Goal: Information Seeking & Learning: Check status

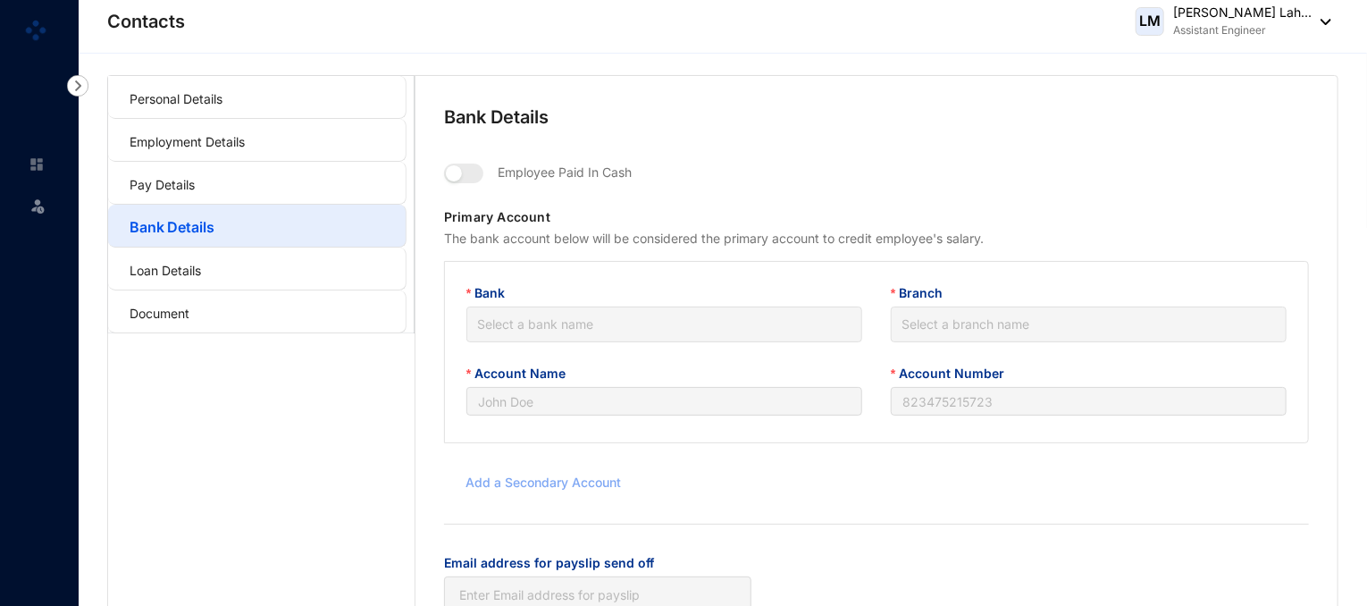
type input "P A L M [PERSON_NAME]"
type input "8016033456"
type input "[EMAIL_ADDRESS][DOMAIN_NAME]"
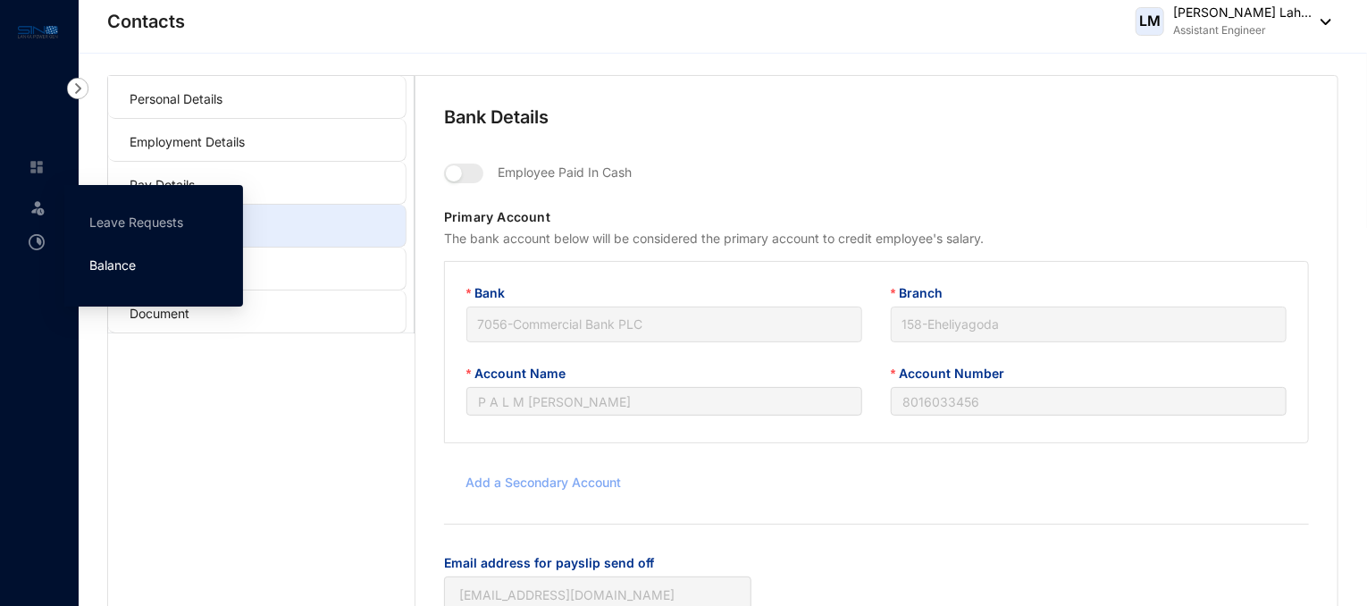
click at [114, 269] on link "Balance" at bounding box center [112, 264] width 46 height 15
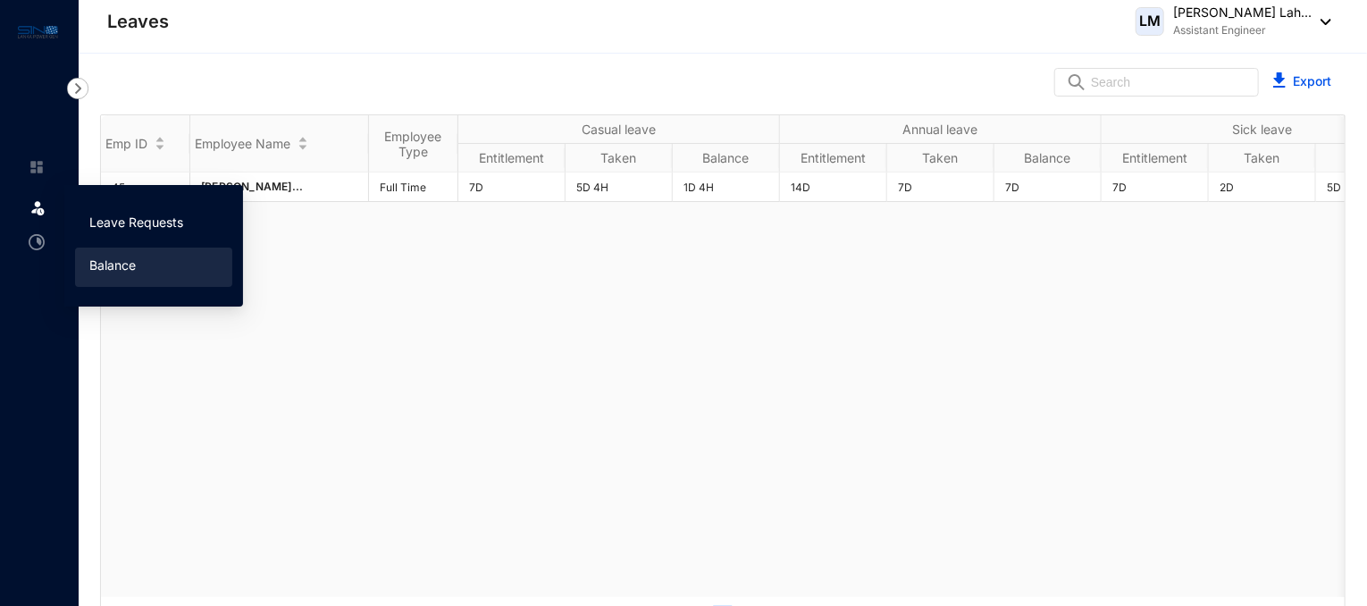
click at [117, 216] on link "Leave Requests" at bounding box center [136, 221] width 94 height 15
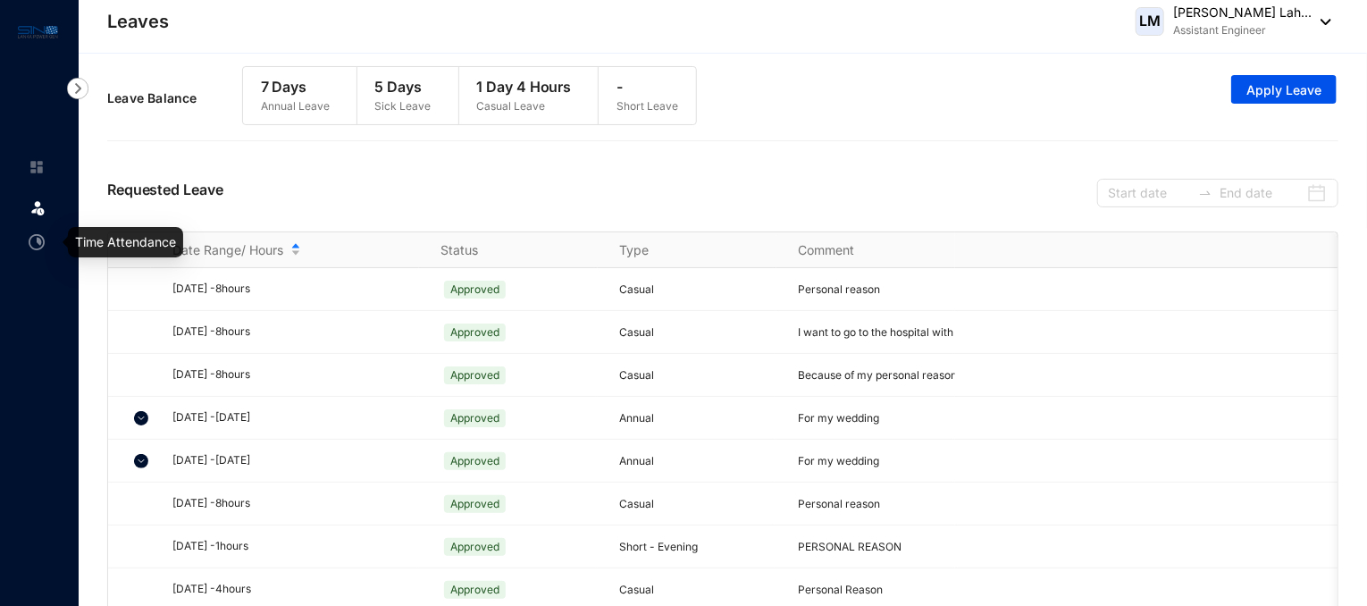
click at [39, 243] on img at bounding box center [37, 242] width 16 height 16
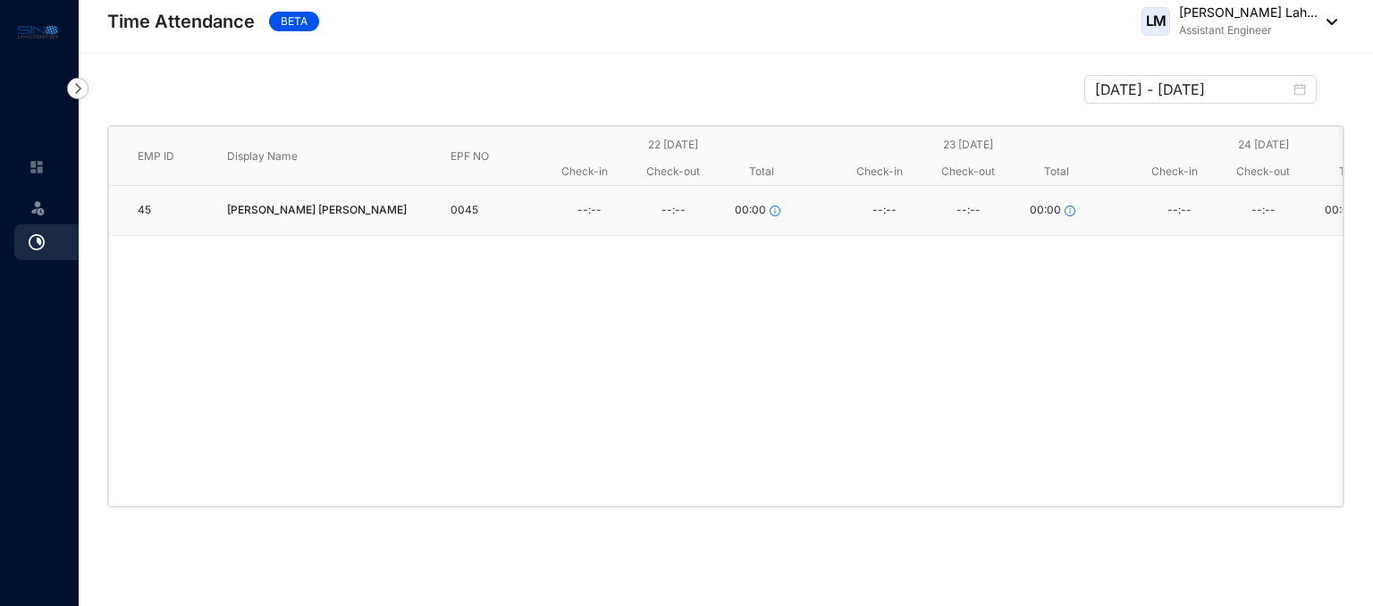
click at [586, 197] on div "--:--" at bounding box center [589, 210] width 84 height 27
click at [673, 213] on div "--:--" at bounding box center [673, 210] width 84 height 27
click at [1179, 90] on input "[DATE] - [DATE]" at bounding box center [1192, 89] width 195 height 21
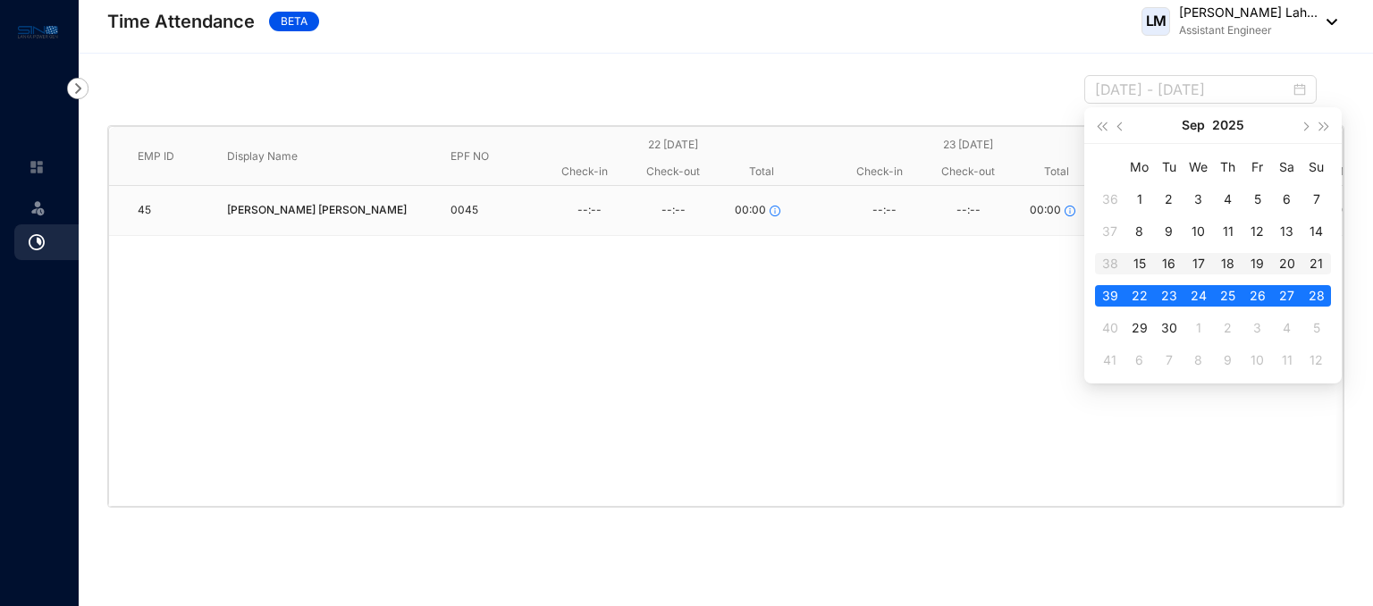
click at [1180, 262] on td "16" at bounding box center [1168, 264] width 29 height 32
type input "[DATE] - [DATE]"
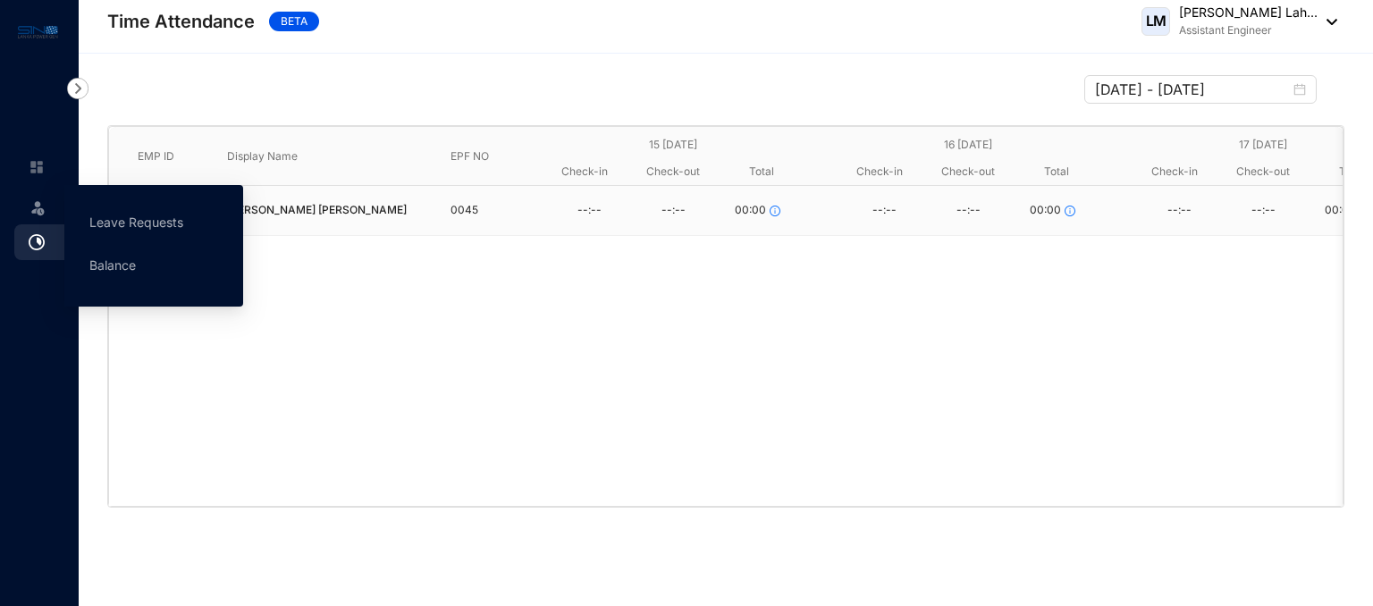
click at [36, 212] on img at bounding box center [38, 207] width 18 height 18
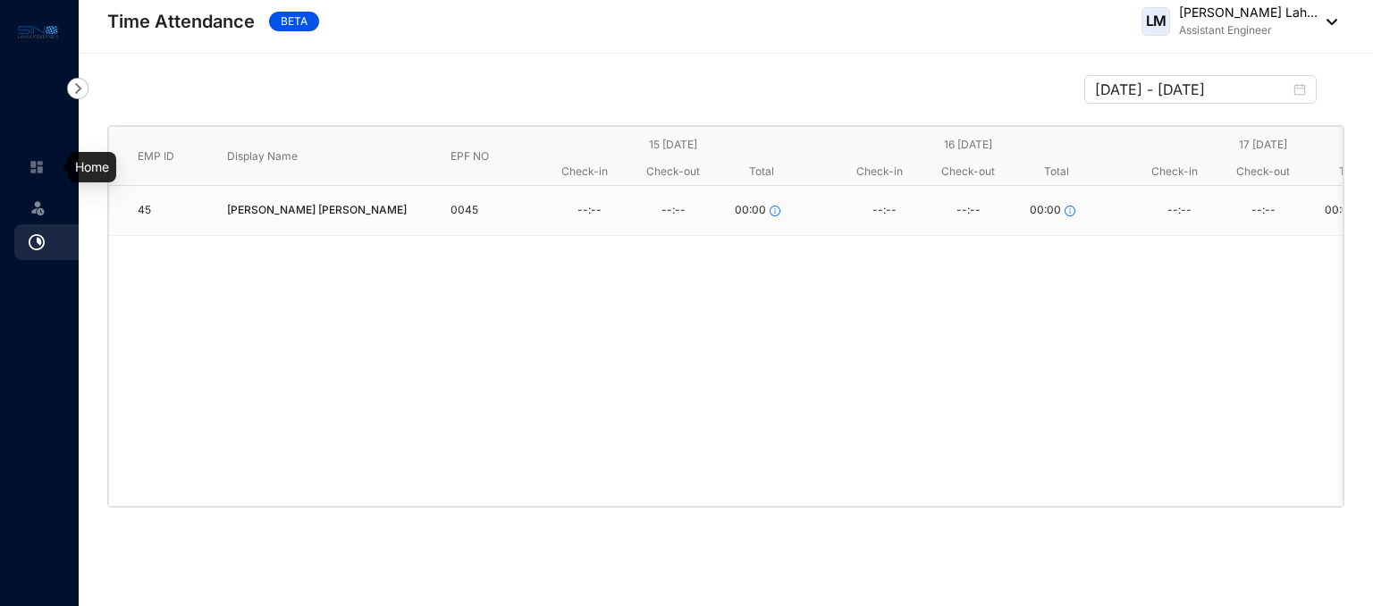
click at [41, 168] on img at bounding box center [37, 167] width 16 height 16
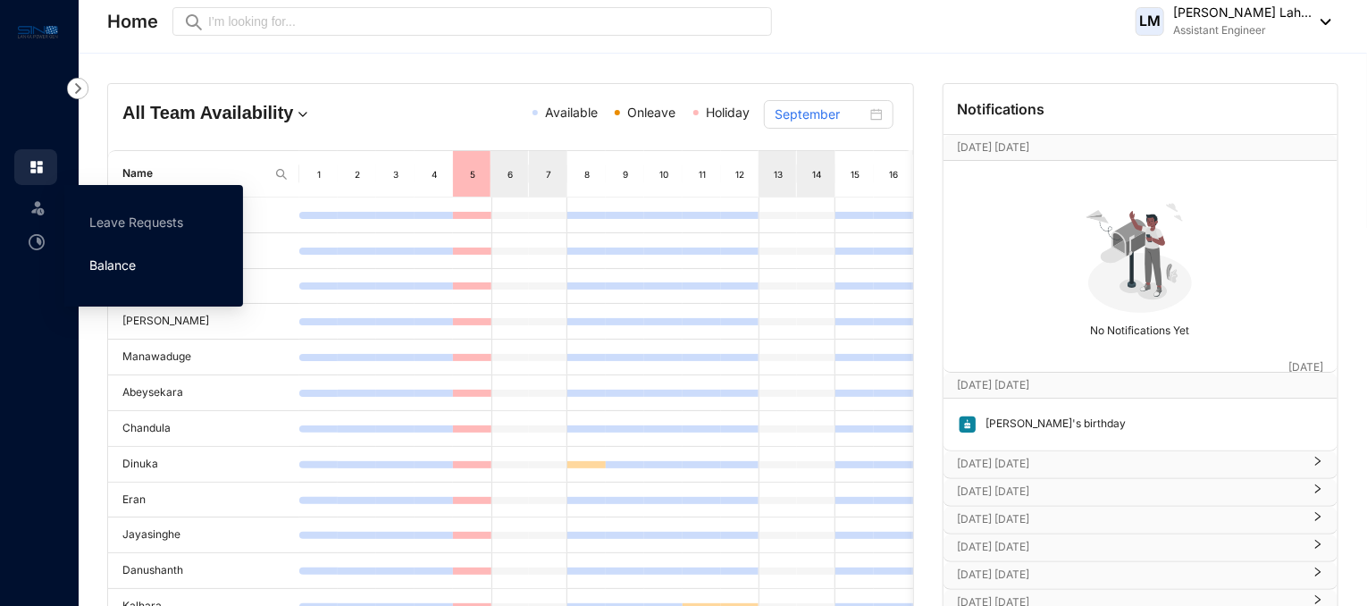
click at [122, 270] on link "Balance" at bounding box center [112, 264] width 46 height 15
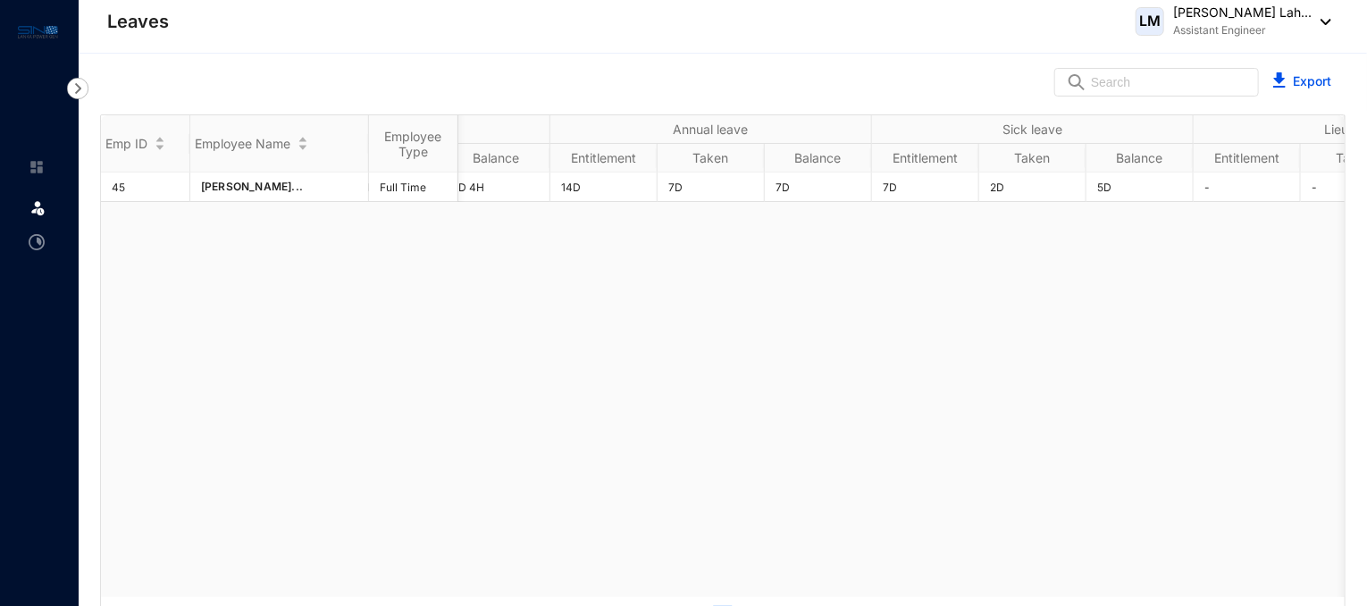
scroll to position [0, 235]
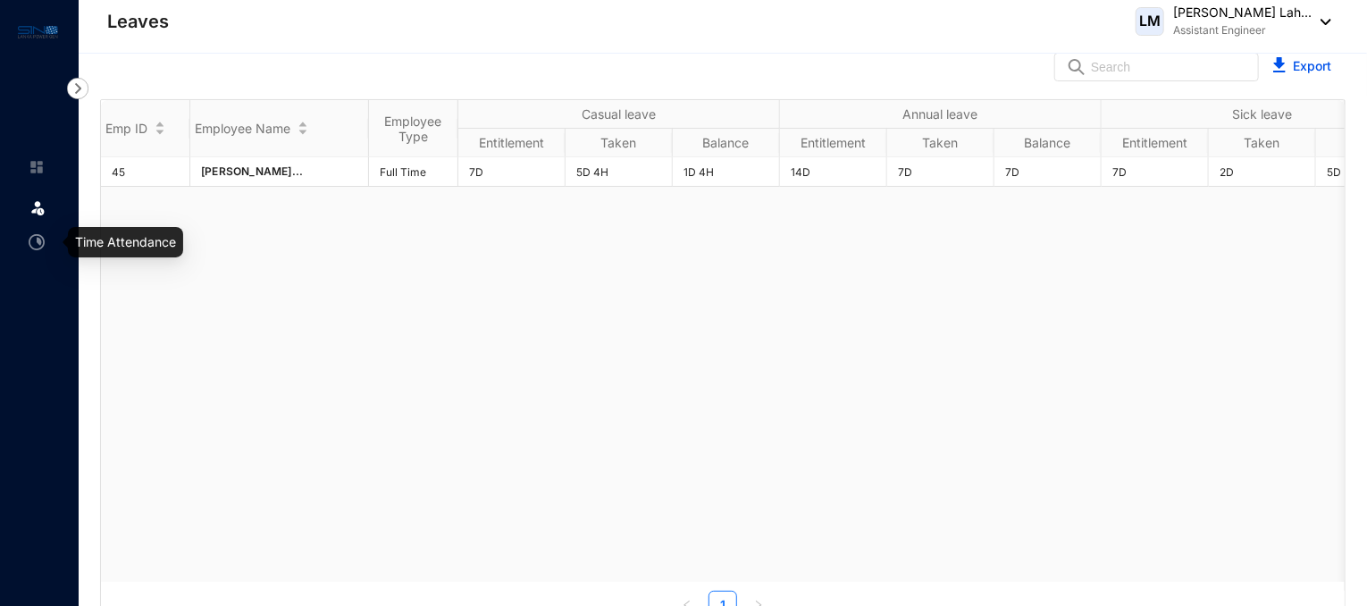
click at [37, 240] on img at bounding box center [37, 242] width 16 height 16
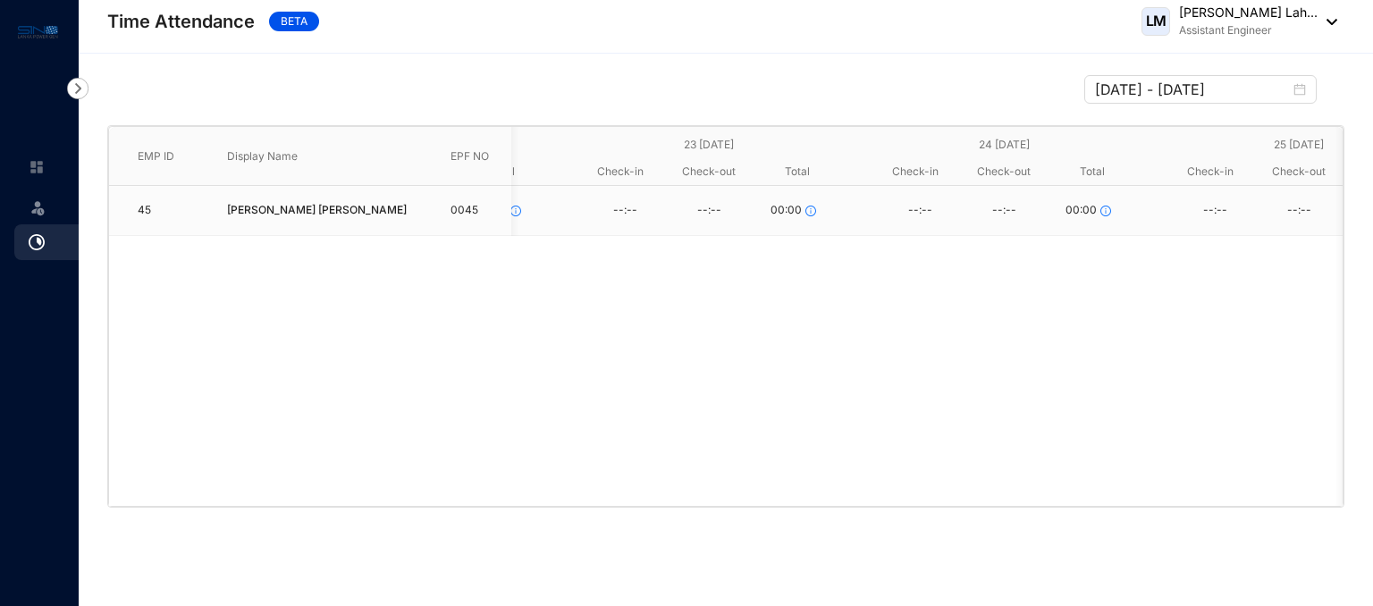
scroll to position [0, 453]
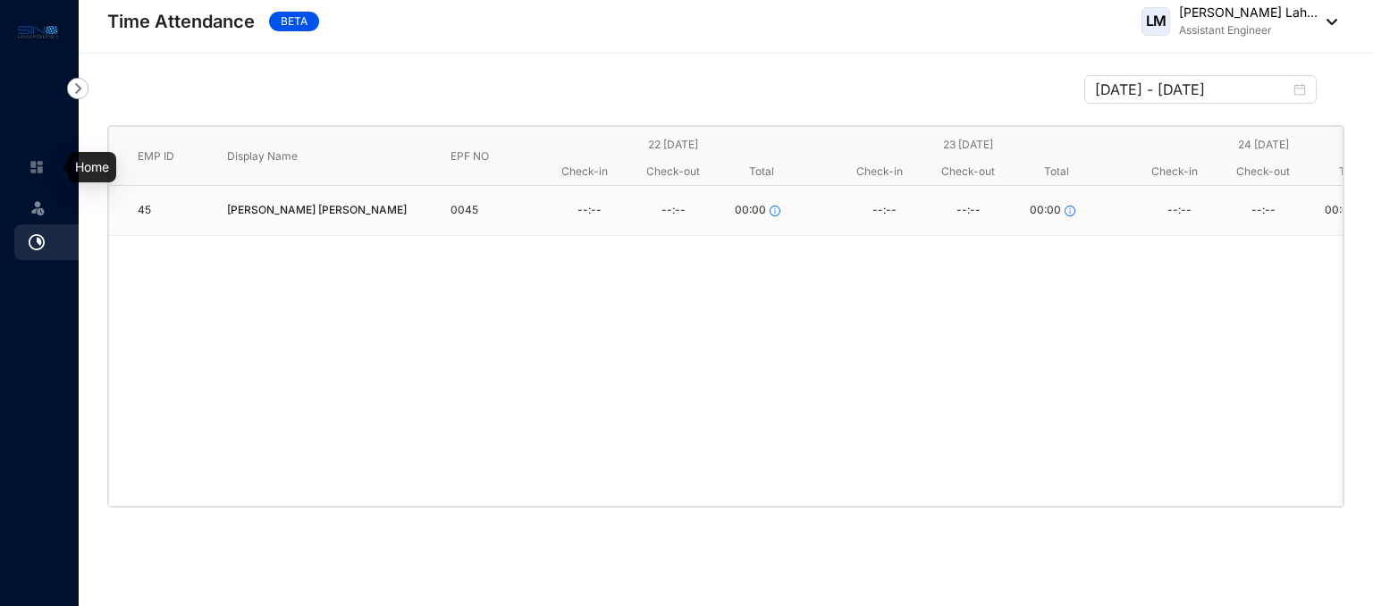
click at [46, 165] on link at bounding box center [51, 167] width 45 height 18
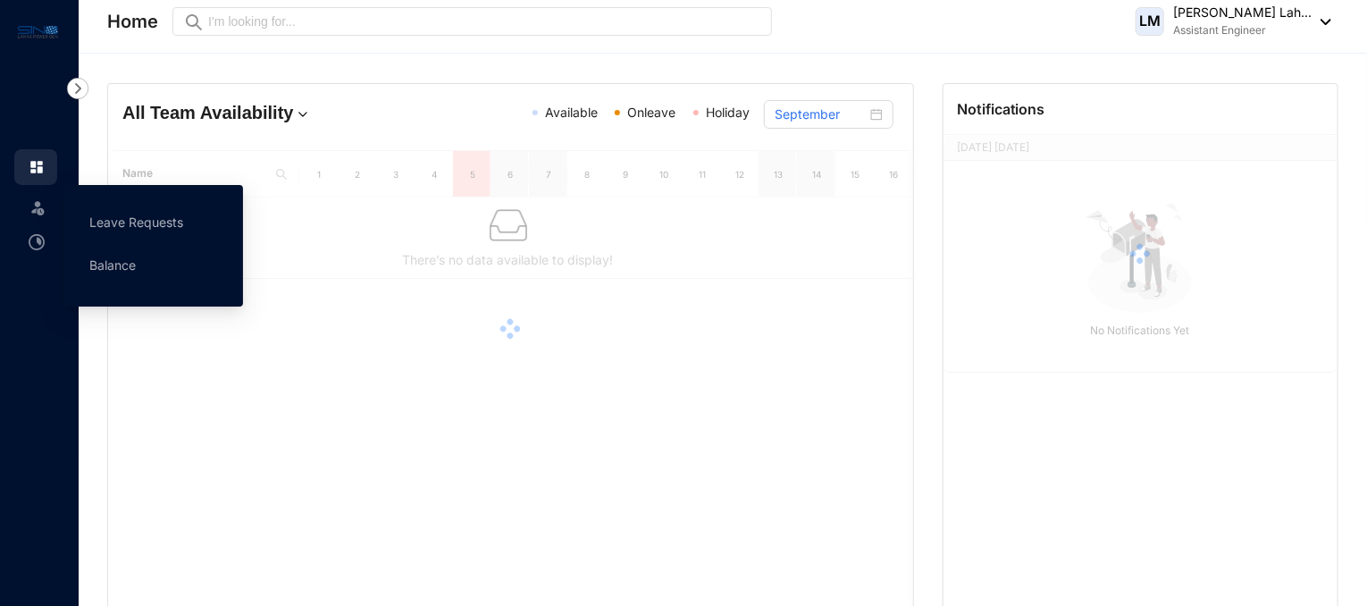
click at [38, 215] on img at bounding box center [38, 207] width 18 height 18
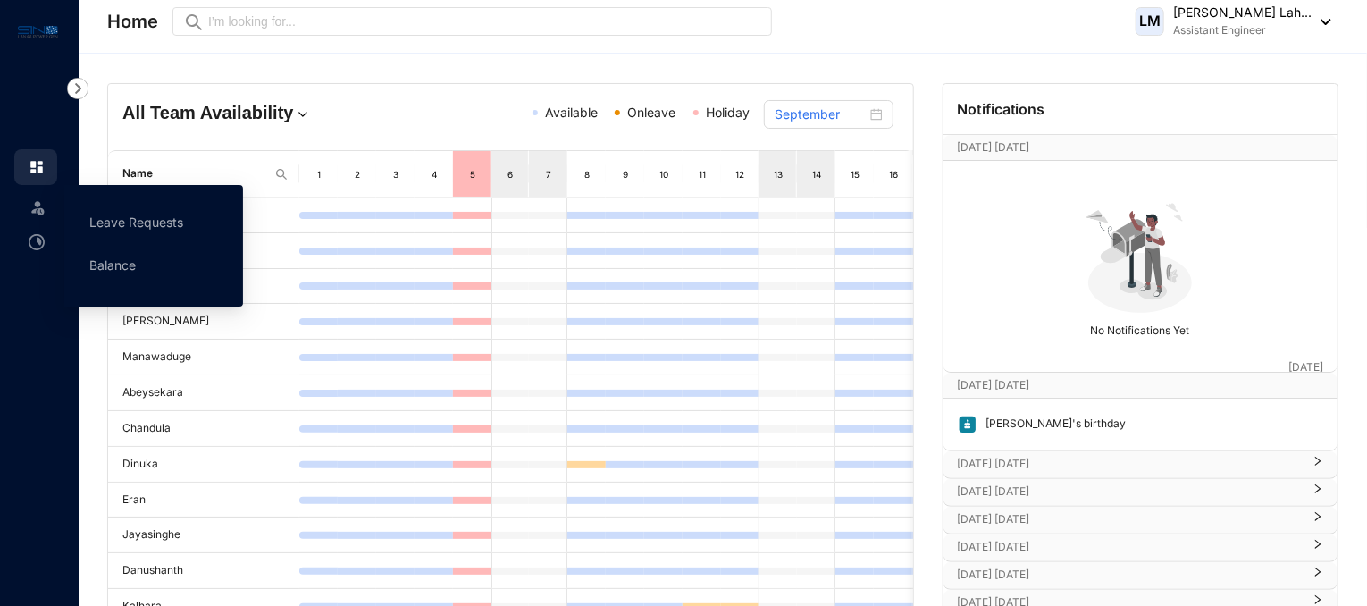
click at [38, 210] on img at bounding box center [38, 207] width 18 height 18
click at [104, 273] on link "Balance" at bounding box center [112, 264] width 46 height 15
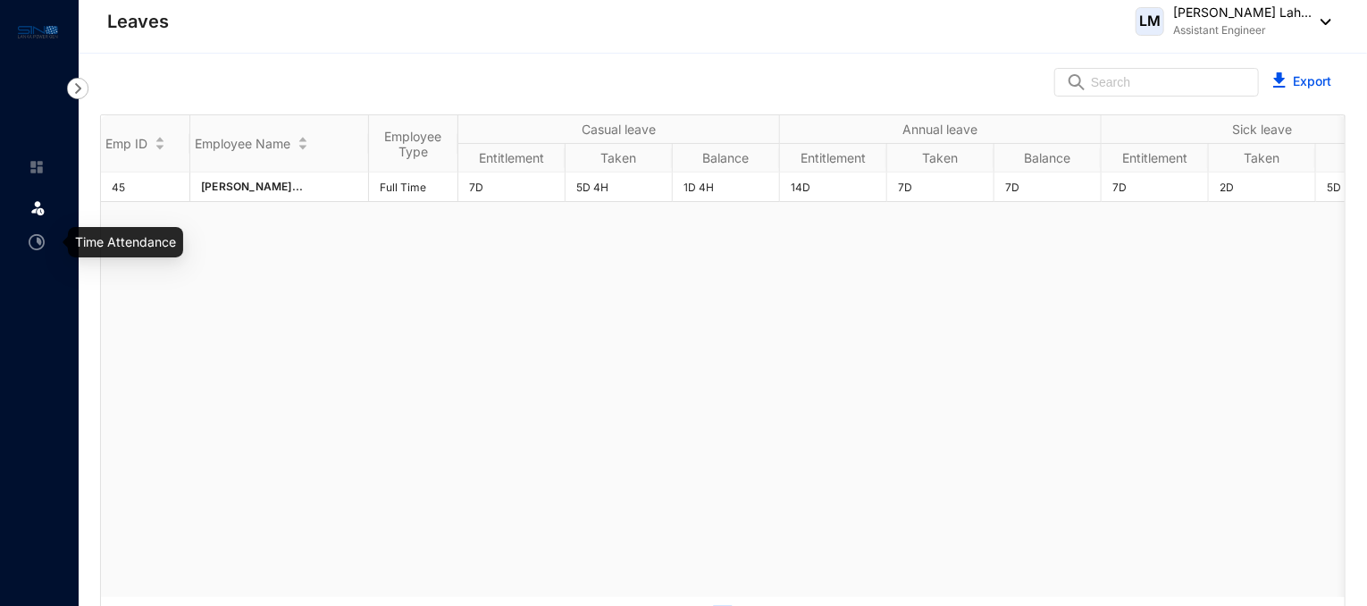
click at [34, 237] on img at bounding box center [37, 242] width 16 height 16
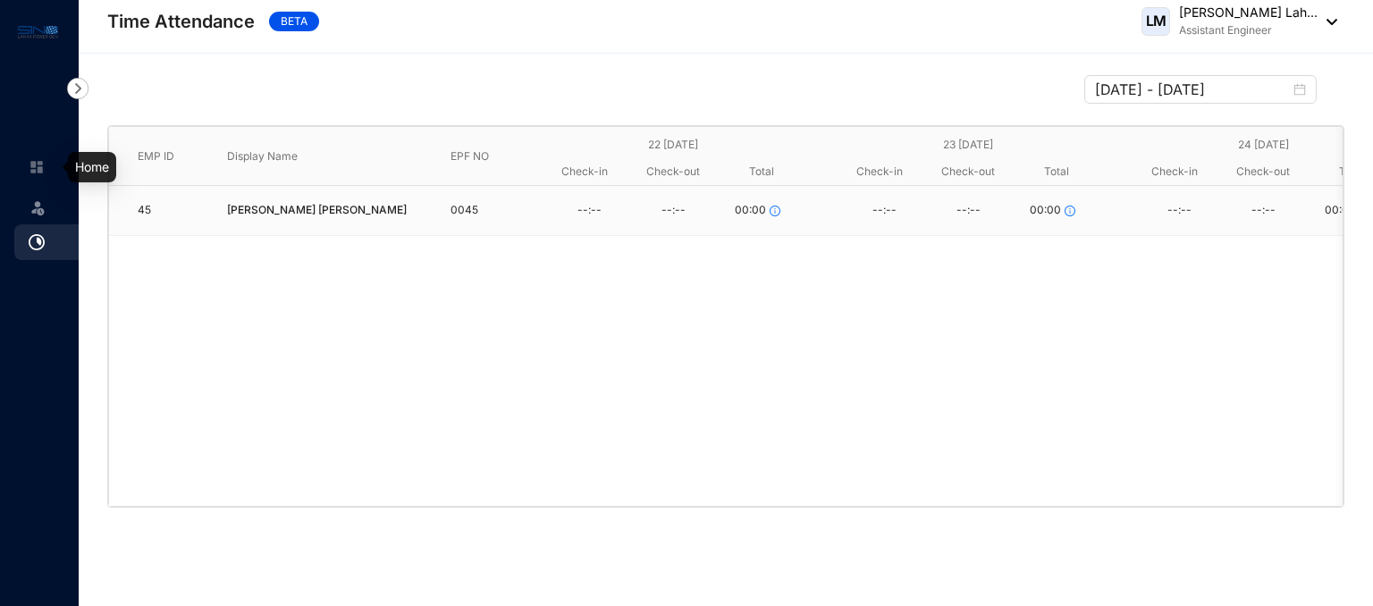
click at [36, 165] on img at bounding box center [37, 167] width 16 height 16
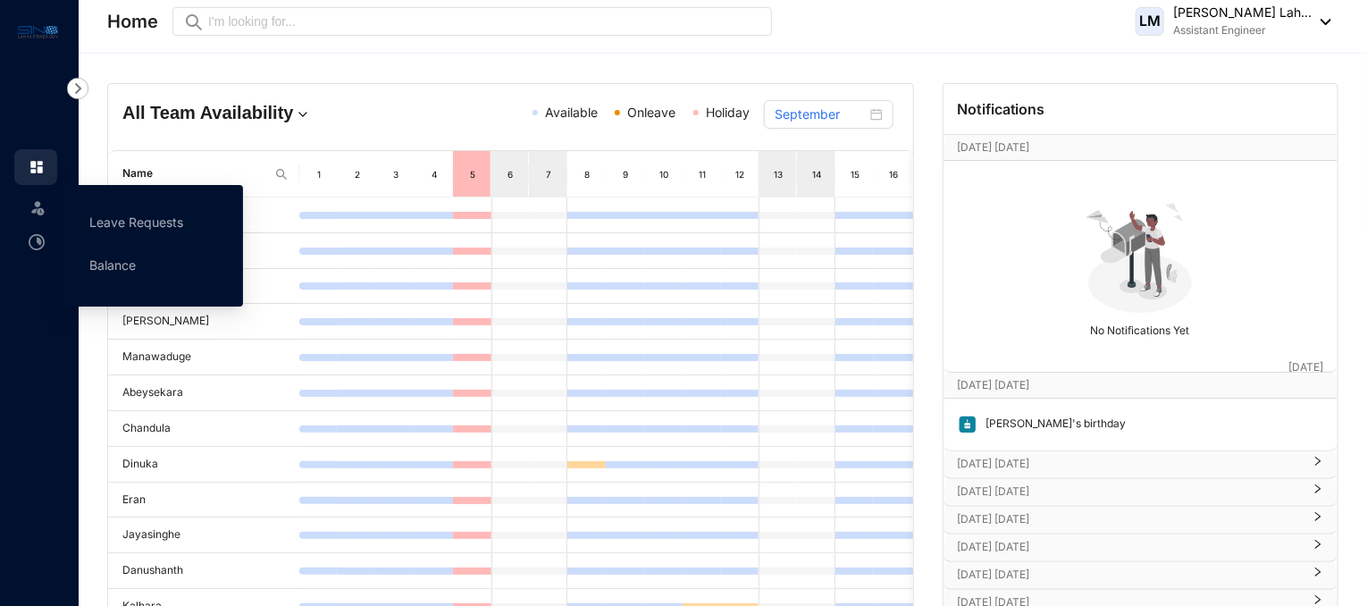
click at [34, 208] on img at bounding box center [38, 207] width 18 height 18
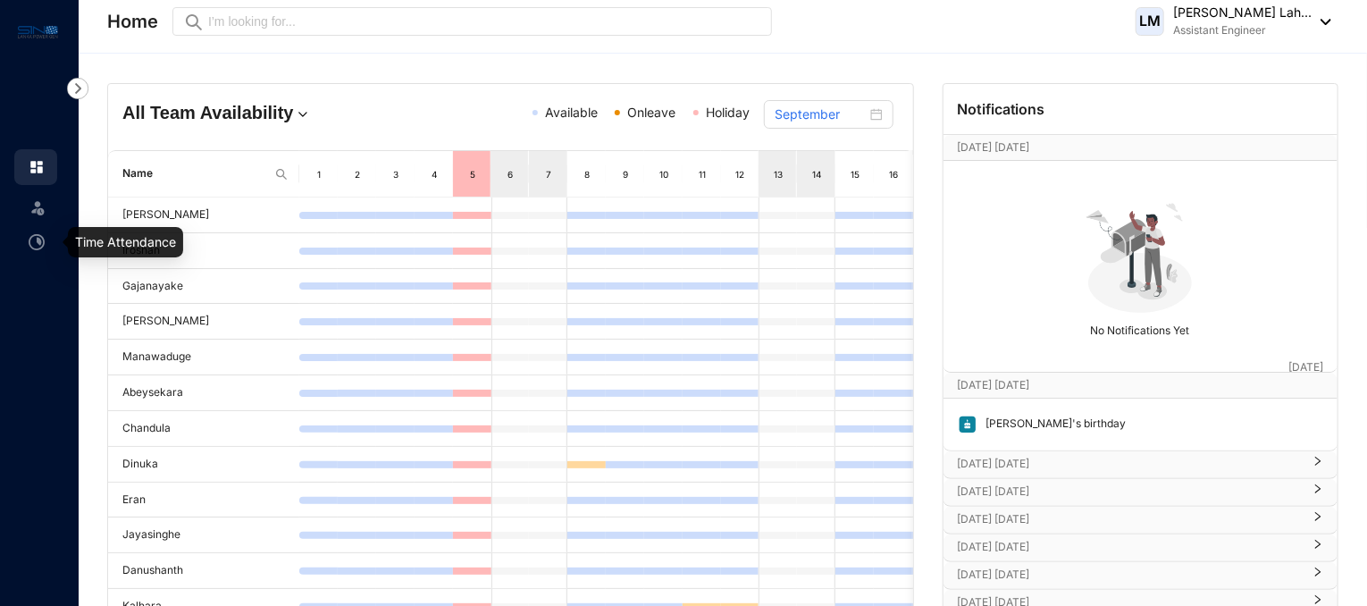
click at [32, 239] on img at bounding box center [37, 242] width 16 height 16
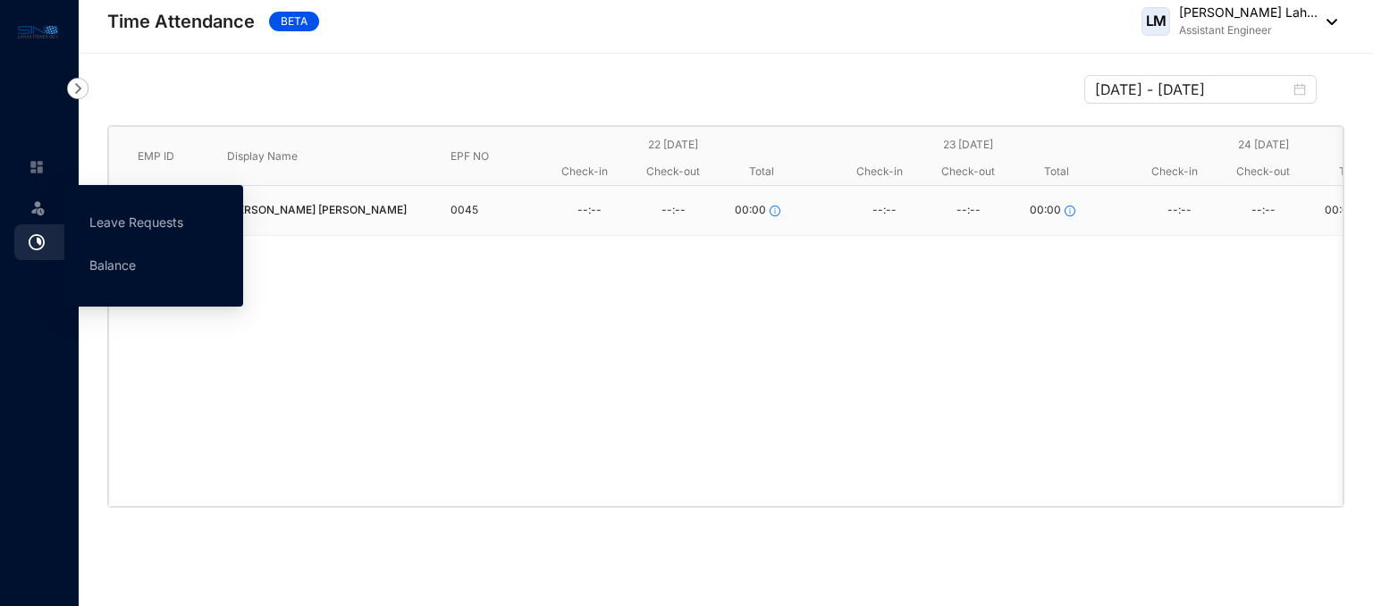
click at [36, 212] on img at bounding box center [38, 207] width 18 height 18
click at [96, 273] on link "Balance" at bounding box center [112, 264] width 46 height 15
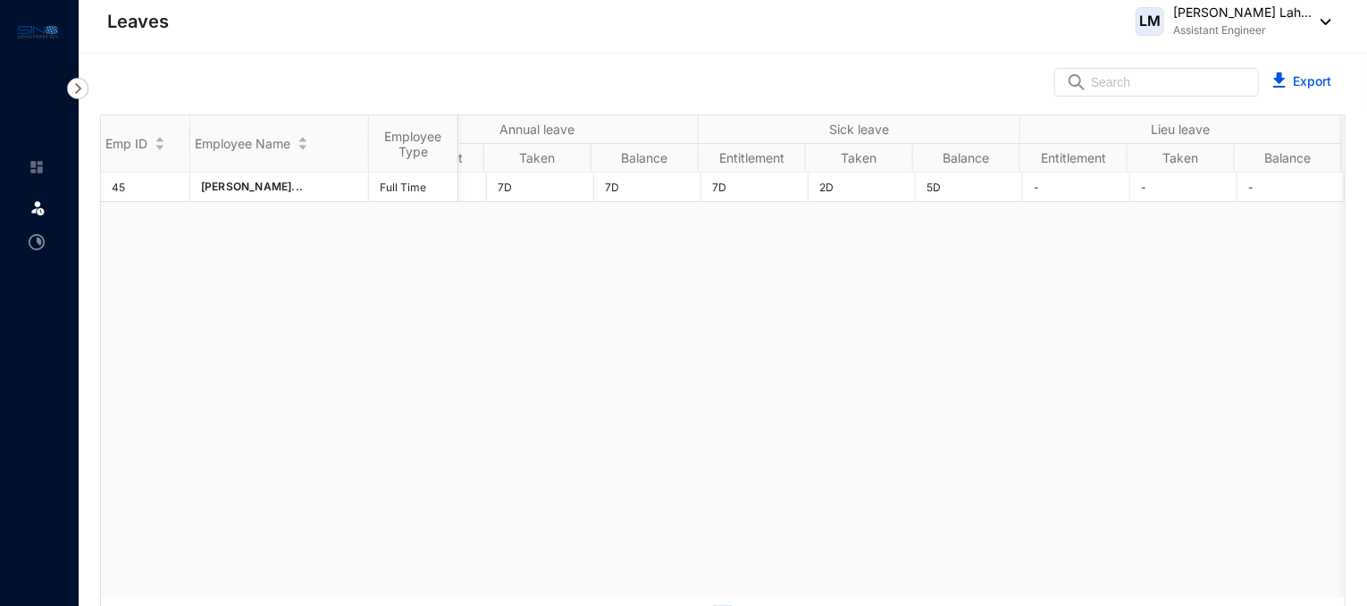
scroll to position [0, 400]
click at [550, 87] on div "Export" at bounding box center [723, 82] width 1289 height 57
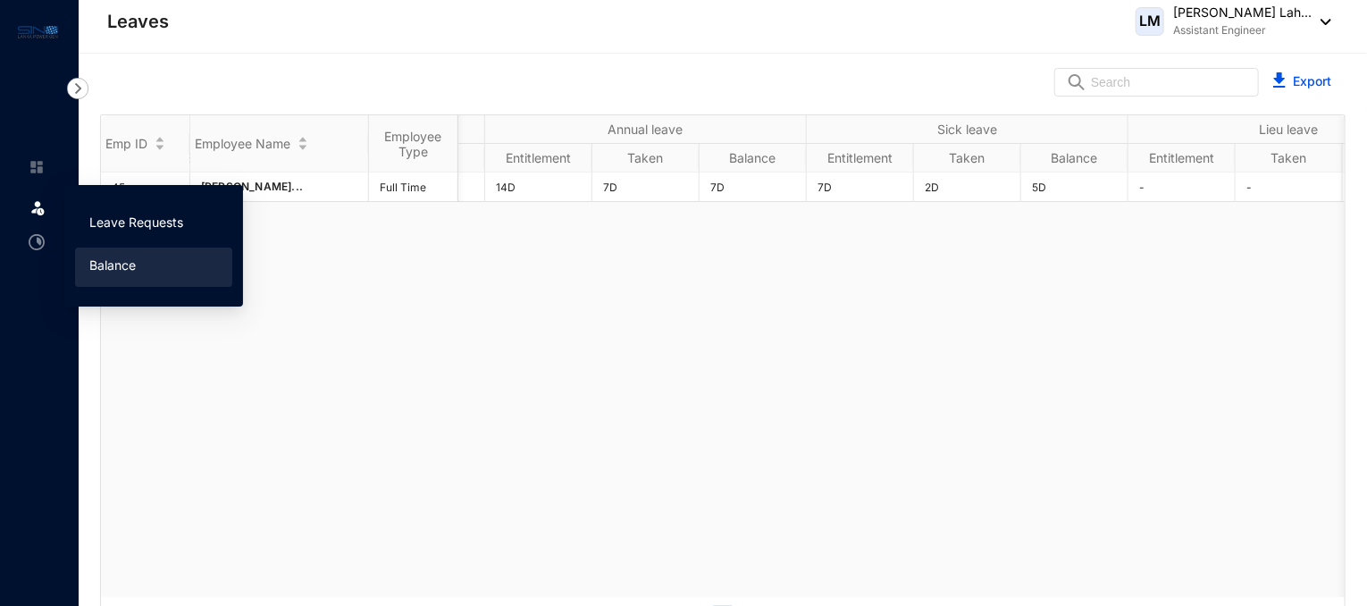
click at [115, 222] on link "Leave Requests" at bounding box center [136, 221] width 94 height 15
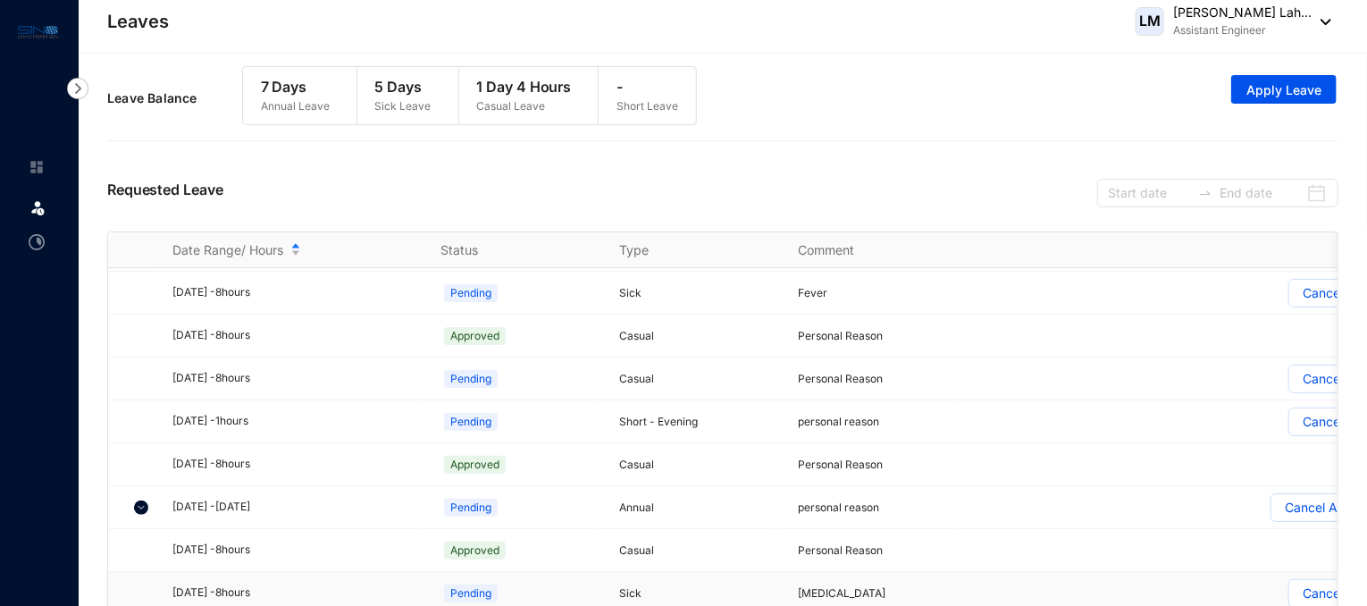
scroll to position [30, 0]
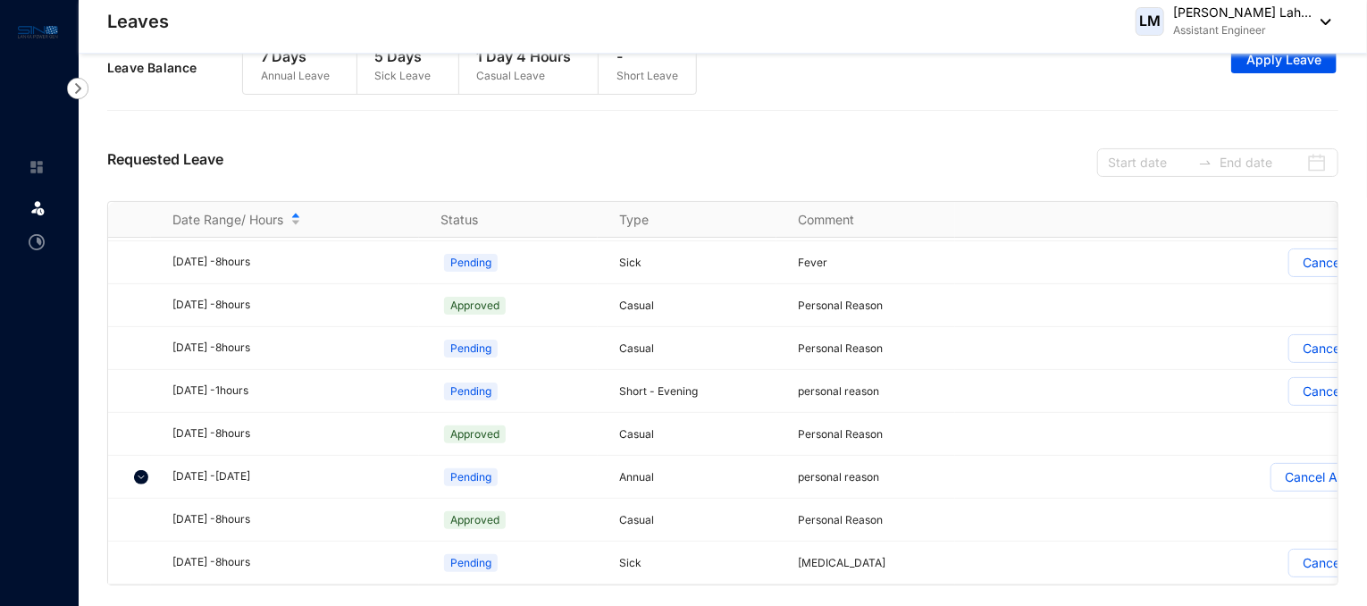
drag, startPoint x: 1198, startPoint y: 600, endPoint x: 1234, endPoint y: 612, distance: 37.9
click at [1234, 575] on html "Leaves Leave Leaves LM [PERSON_NAME] Lah... Assistant Engineer Leave Request Le…" at bounding box center [683, 273] width 1367 height 606
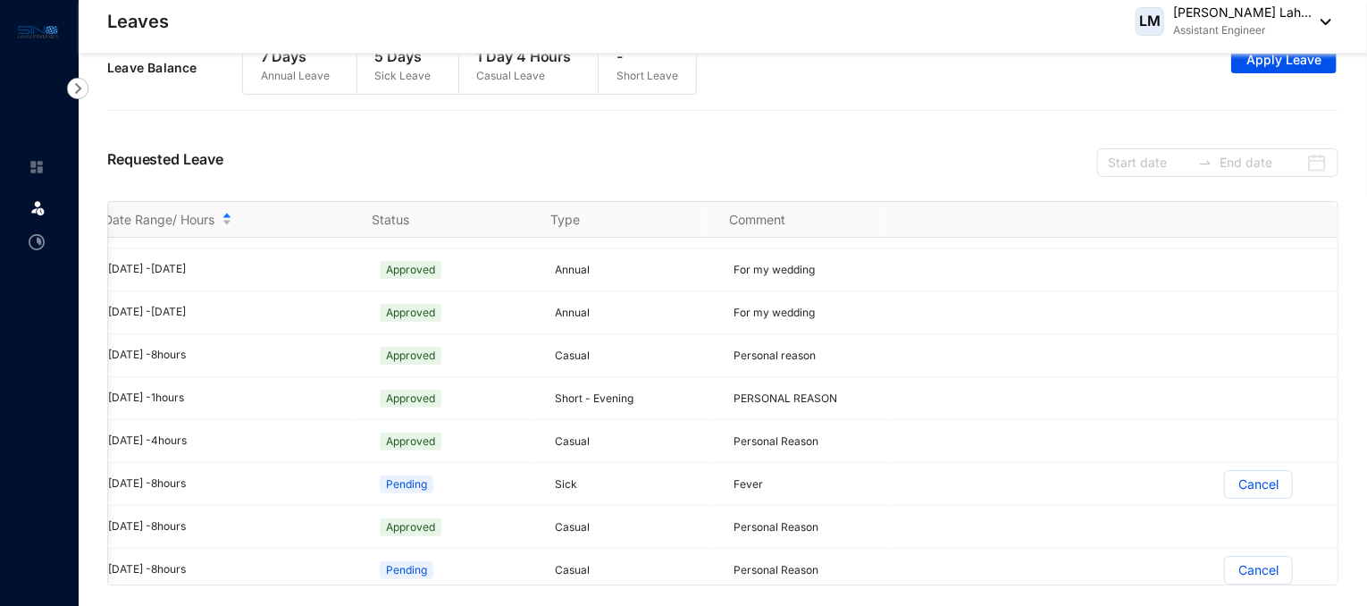
scroll to position [0, 77]
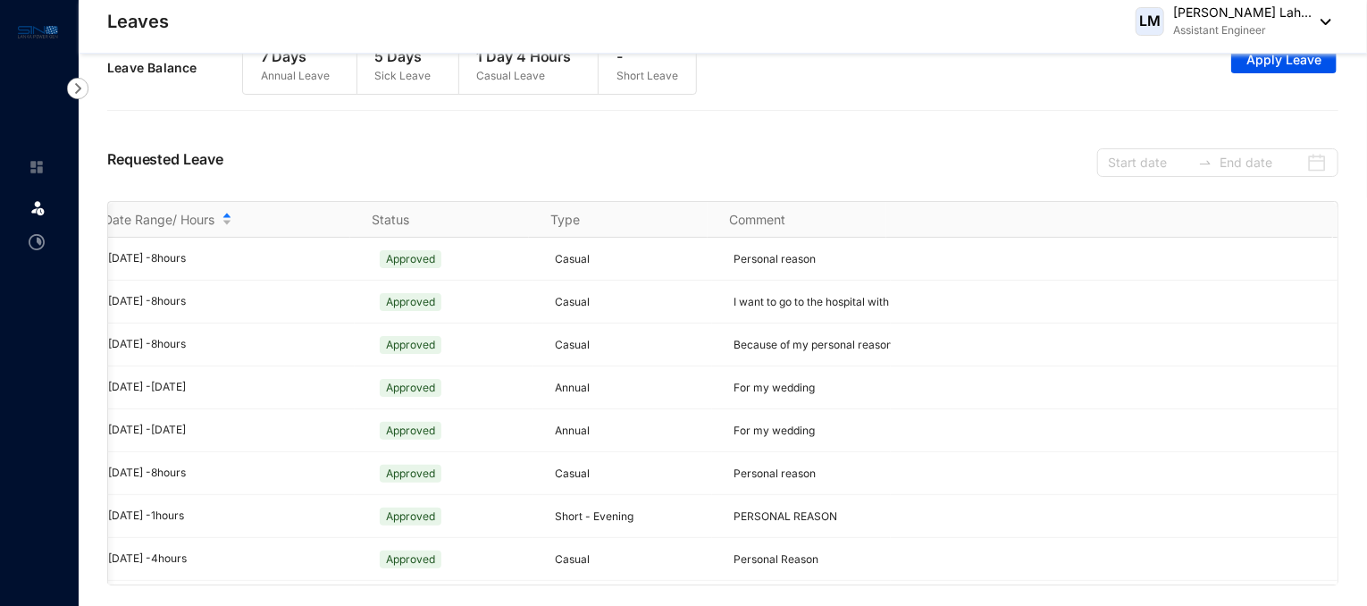
click at [779, 134] on div "Requested Leave" at bounding box center [722, 160] width 1231 height 81
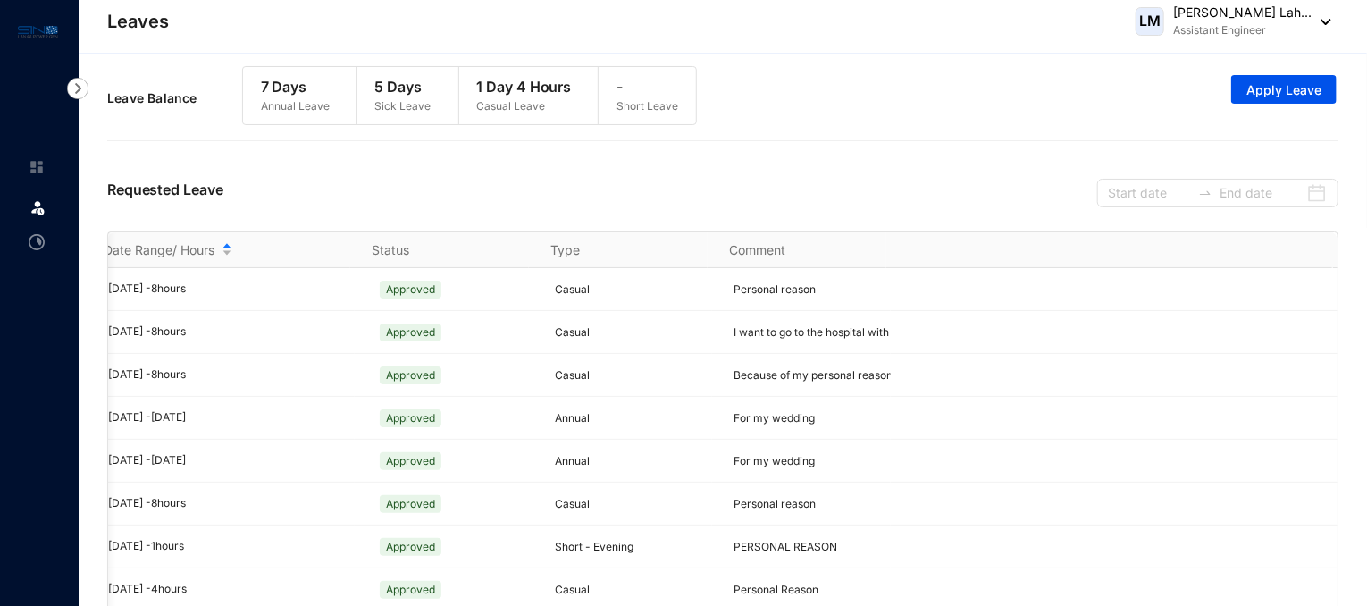
drag, startPoint x: 1363, startPoint y: 228, endPoint x: 1363, endPoint y: 215, distance: 12.5
click at [1363, 215] on div "Leave Request Leave Annual Leave Balance 7 Days Sick Leave Balance 5 Days Casua…" at bounding box center [723, 346] width 1289 height 584
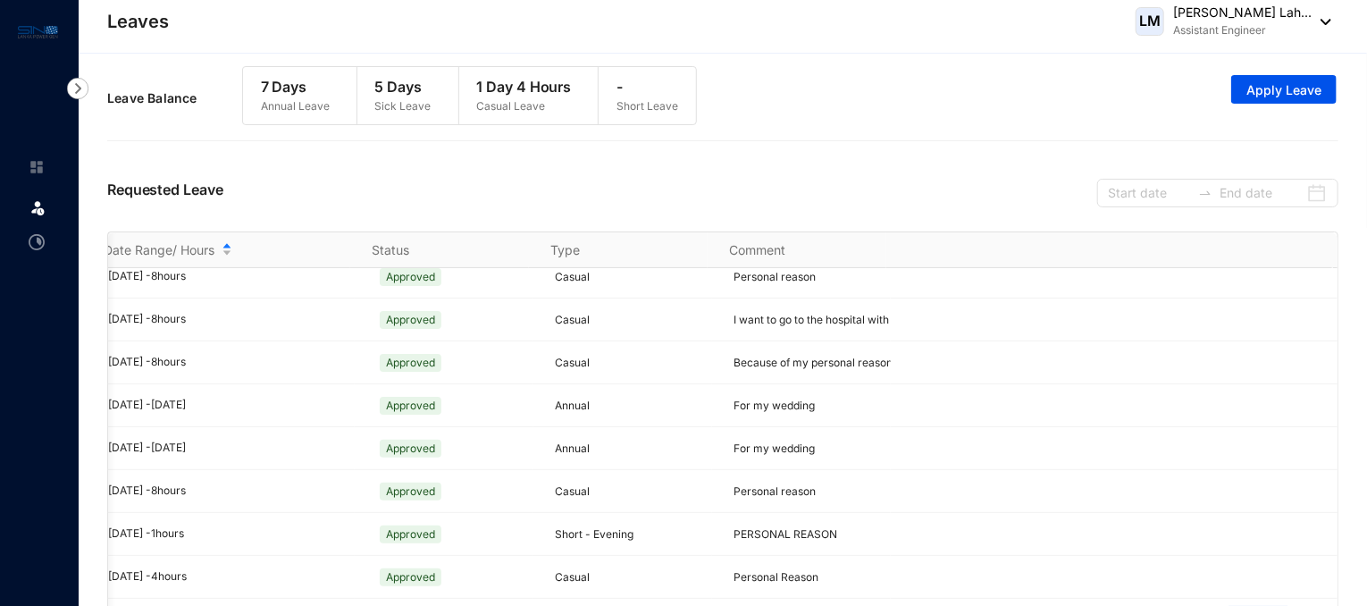
scroll to position [0, 77]
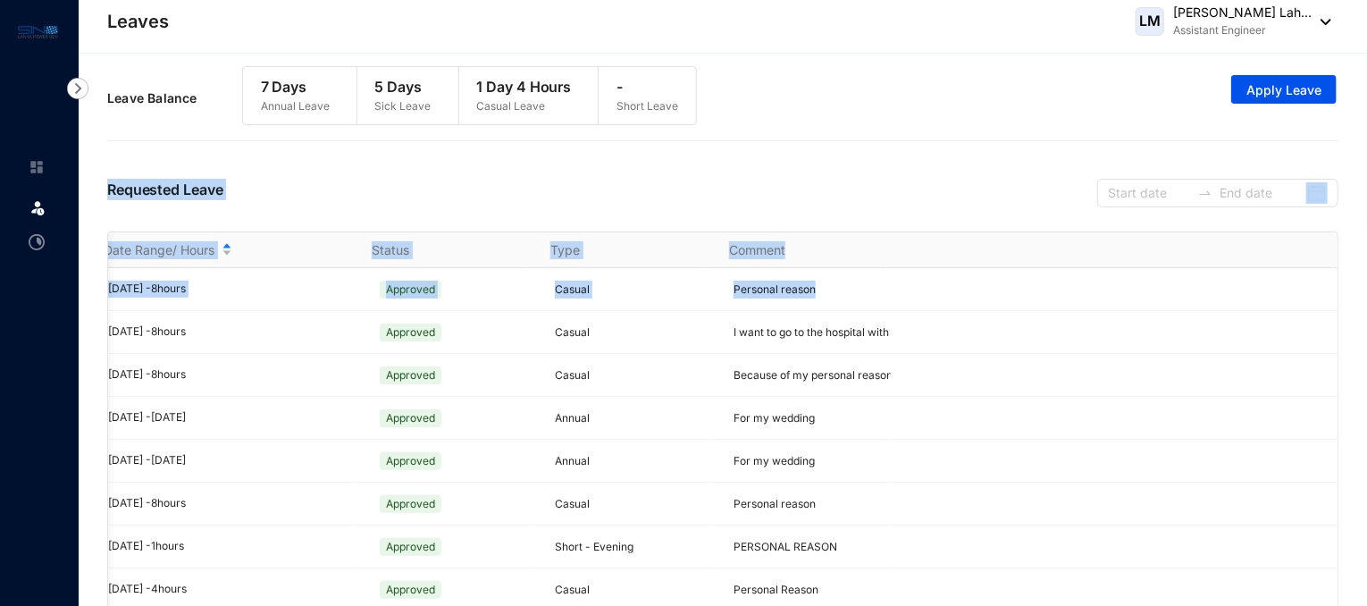
drag, startPoint x: 1291, startPoint y: 290, endPoint x: 983, endPoint y: 142, distance: 341.7
click at [983, 142] on div "Leave Request Leave Annual Leave Balance 7 Days Sick Leave Balance 5 Days Casua…" at bounding box center [723, 346] width 1289 height 584
click at [1008, 212] on div "Requested Leave" at bounding box center [722, 190] width 1231 height 81
